Goal: Information Seeking & Learning: Learn about a topic

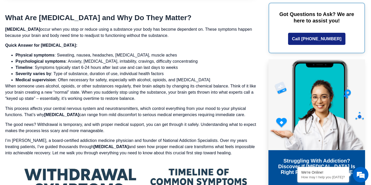
scroll to position [334, 0]
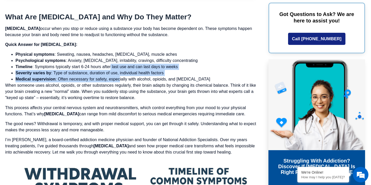
drag, startPoint x: 111, startPoint y: 64, endPoint x: 120, endPoint y: 81, distance: 19.4
click at [120, 81] on ul "Physical symptoms : Sweating, nausea, headaches, [MEDICAL_DATA], muscle aches P…" at bounding box center [131, 66] width 252 height 31
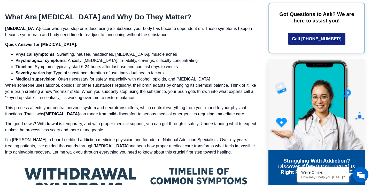
click at [122, 83] on p "When someone uses alcohol, opioids, or other substances regularly, their brain …" at bounding box center [131, 91] width 252 height 19
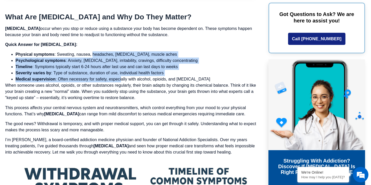
drag, startPoint x: 121, startPoint y: 81, endPoint x: 93, endPoint y: 55, distance: 38.0
click at [93, 55] on ul "Physical symptoms : Sweating, nausea, headaches, [MEDICAL_DATA], muscle aches P…" at bounding box center [131, 66] width 252 height 31
click at [93, 55] on li "Physical symptoms : Sweating, nausea, headaches, [MEDICAL_DATA], muscle aches" at bounding box center [136, 54] width 241 height 6
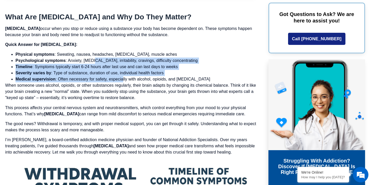
drag, startPoint x: 95, startPoint y: 60, endPoint x: 123, endPoint y: 79, distance: 33.8
click at [123, 79] on ul "Physical symptoms : Sweating, nausea, headaches, [MEDICAL_DATA], muscle aches P…" at bounding box center [131, 66] width 252 height 31
click at [123, 79] on li "Medical supervision : Often necessary for safety, especially with alcohol, opio…" at bounding box center [136, 79] width 241 height 6
drag, startPoint x: 123, startPoint y: 79, endPoint x: 90, endPoint y: 59, distance: 38.0
click at [90, 59] on ul "Physical symptoms : Sweating, nausea, headaches, [MEDICAL_DATA], muscle aches P…" at bounding box center [131, 66] width 252 height 31
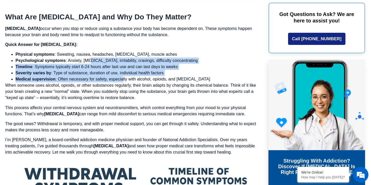
click at [91, 59] on li "Psychological symptoms : Anxiety, [MEDICAL_DATA], irritability, cravings, diffi…" at bounding box center [136, 61] width 241 height 6
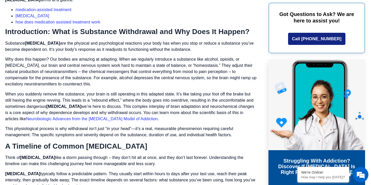
scroll to position [690, 0]
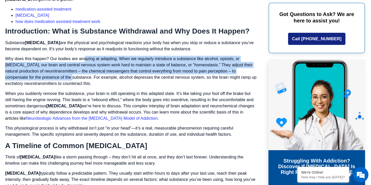
drag, startPoint x: 83, startPoint y: 57, endPoint x: 71, endPoint y: 78, distance: 23.4
click at [71, 78] on p "Why does this happen? Our bodies are amazing at adapting. When we regularly int…" at bounding box center [131, 71] width 252 height 31
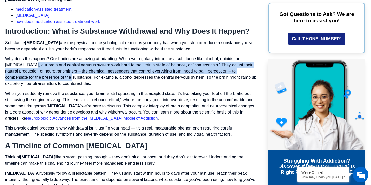
drag, startPoint x: 71, startPoint y: 78, endPoint x: 33, endPoint y: 63, distance: 40.9
click at [33, 63] on p "Why does this happen? Our bodies are amazing at adapting. When we regularly int…" at bounding box center [131, 71] width 252 height 31
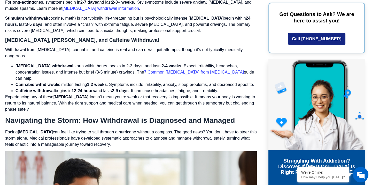
scroll to position [1250, 0]
